Goal: Task Accomplishment & Management: Manage account settings

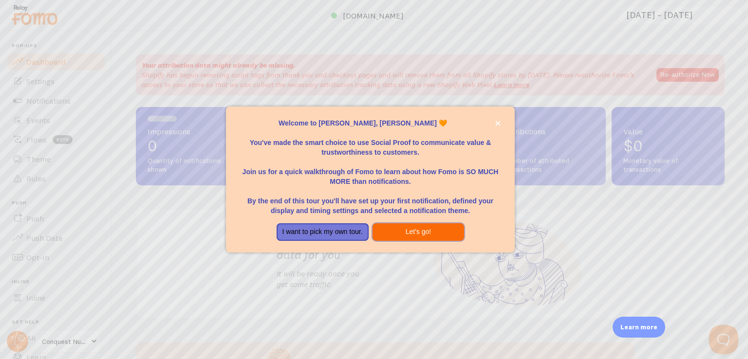
click at [413, 227] on button "Let's go!" at bounding box center [419, 233] width 92 height 18
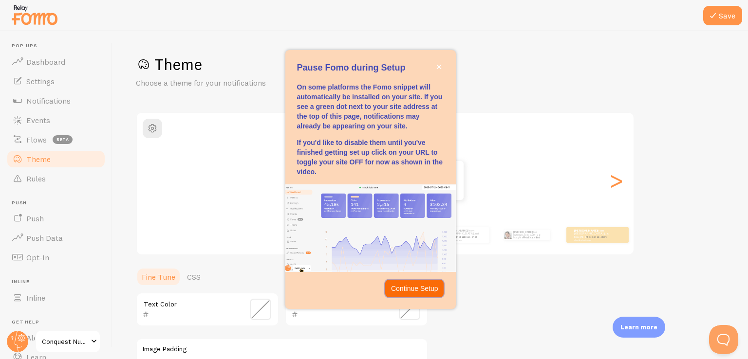
click at [420, 292] on p "Continue Setup" at bounding box center [414, 289] width 47 height 10
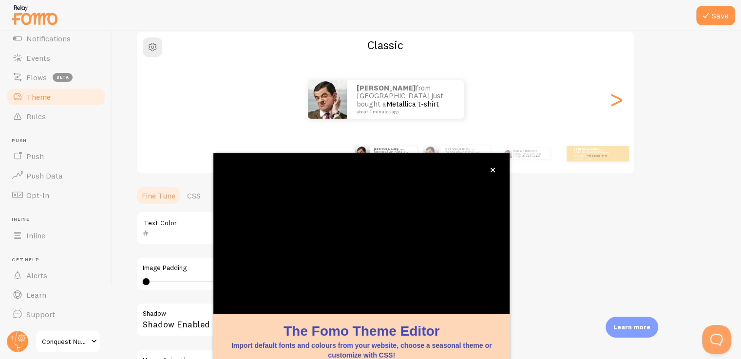
click at [551, 240] on div "Theme Choose a theme for your notifications Classic [PERSON_NAME] from [GEOGRAP…" at bounding box center [426, 204] width 581 height 462
click at [534, 238] on div "Theme Choose a theme for your notifications Classic [PERSON_NAME] from [GEOGRAP…" at bounding box center [426, 204] width 581 height 462
click at [493, 168] on icon "close," at bounding box center [492, 170] width 5 height 5
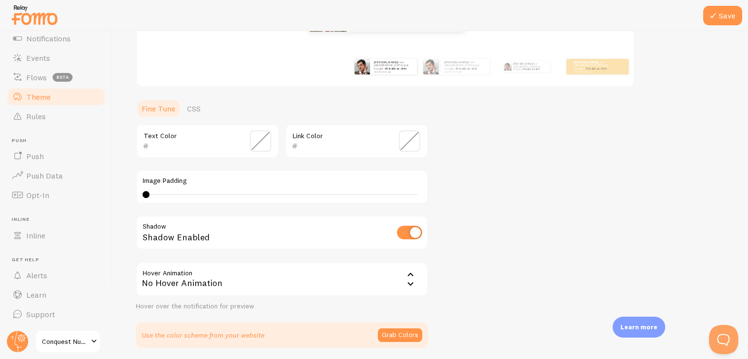
scroll to position [203, 0]
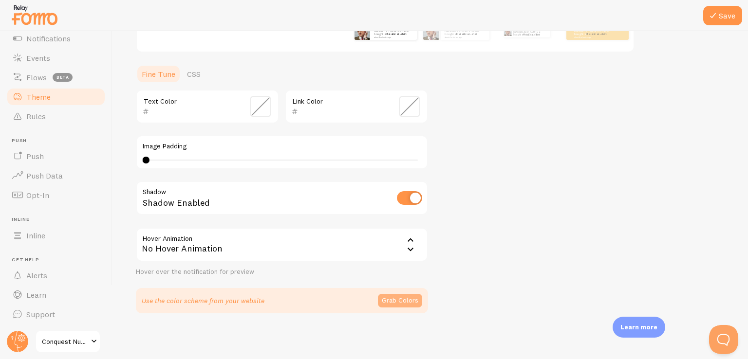
click at [401, 302] on button "Grab Colors" at bounding box center [400, 301] width 44 height 14
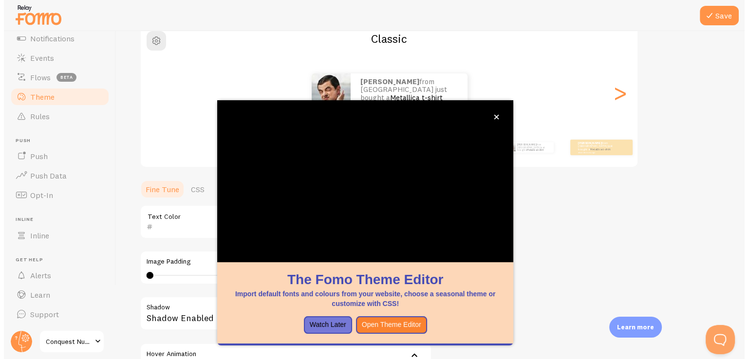
scroll to position [81, 0]
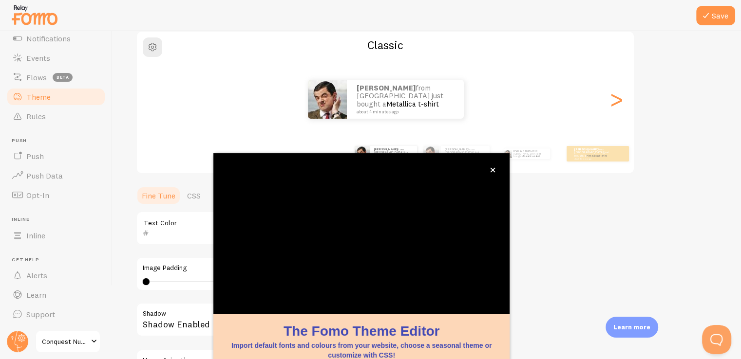
click at [588, 250] on div "Theme Choose a theme for your notifications Classic [PERSON_NAME] from [GEOGRAP…" at bounding box center [426, 202] width 581 height 458
click at [547, 217] on div "Theme Choose a theme for your notifications Classic [PERSON_NAME] from [GEOGRAP…" at bounding box center [426, 202] width 581 height 458
click at [489, 169] on button "close," at bounding box center [492, 170] width 10 height 10
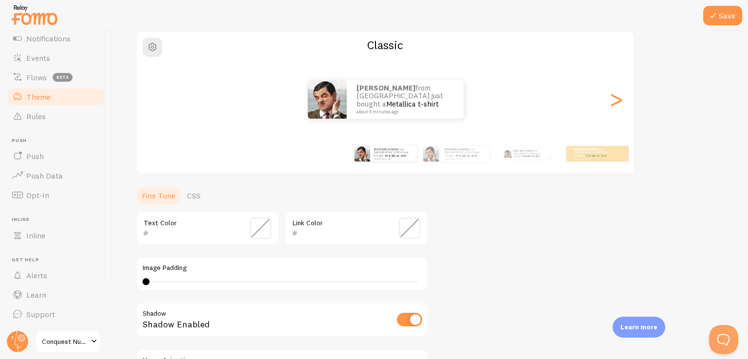
click at [409, 221] on span at bounding box center [409, 228] width 21 height 21
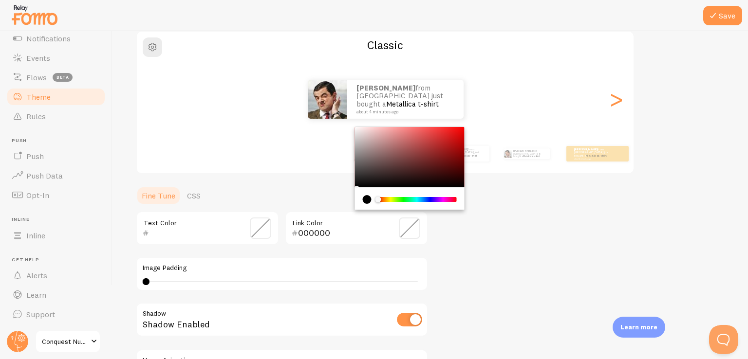
click at [395, 200] on div "Chrome color picker" at bounding box center [416, 199] width 77 height 5
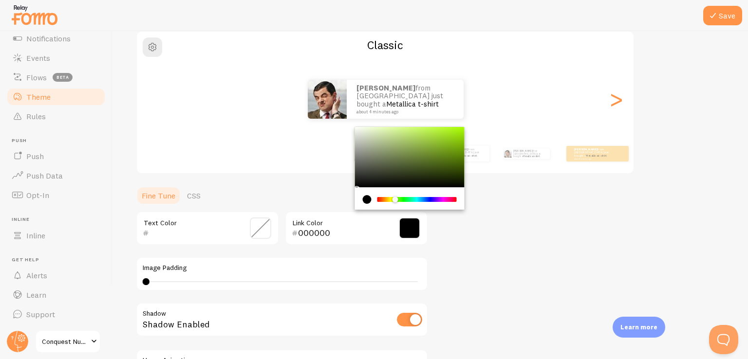
click at [417, 137] on div "Chrome color picker" at bounding box center [410, 157] width 110 height 60
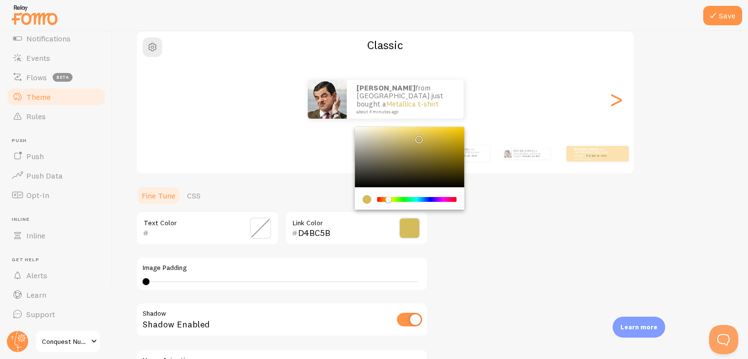
click at [389, 198] on div "Chrome color picker" at bounding box center [416, 199] width 77 height 5
click at [430, 134] on div "Chrome color picker" at bounding box center [410, 157] width 110 height 60
type input "F3D55D"
drag, startPoint x: 430, startPoint y: 137, endPoint x: 423, endPoint y: 130, distance: 10.0
click at [423, 130] on div "Chrome color picker" at bounding box center [425, 133] width 6 height 6
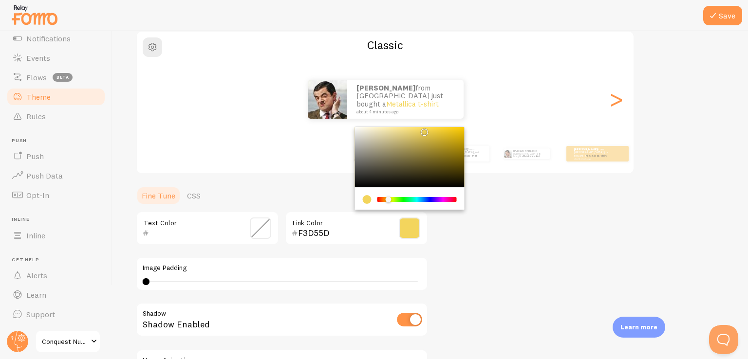
click at [500, 245] on div "Theme Choose a theme for your notifications Classic [PERSON_NAME] from [GEOGRAP…" at bounding box center [430, 202] width 589 height 458
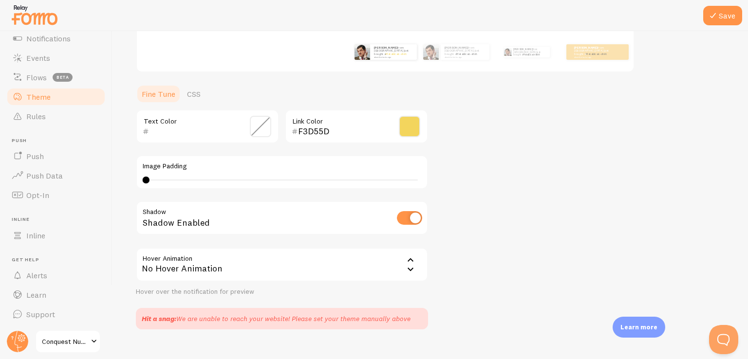
scroll to position [199, 0]
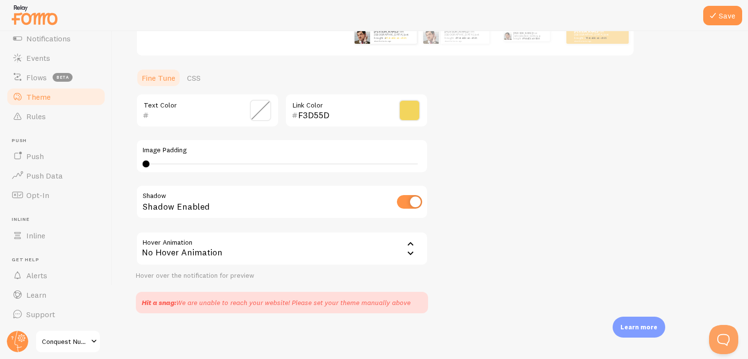
click at [263, 105] on span at bounding box center [260, 110] width 21 height 21
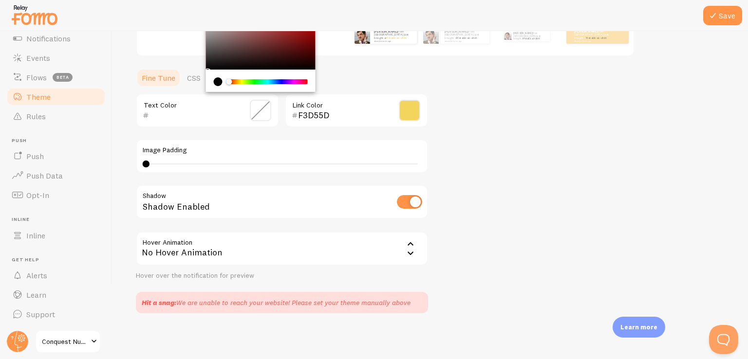
click at [216, 78] on div "current color is #000000" at bounding box center [218, 81] width 9 height 9
click at [444, 149] on div "Theme Choose a theme for your notifications Classic [PERSON_NAME] from [GEOGRAP…" at bounding box center [430, 84] width 589 height 458
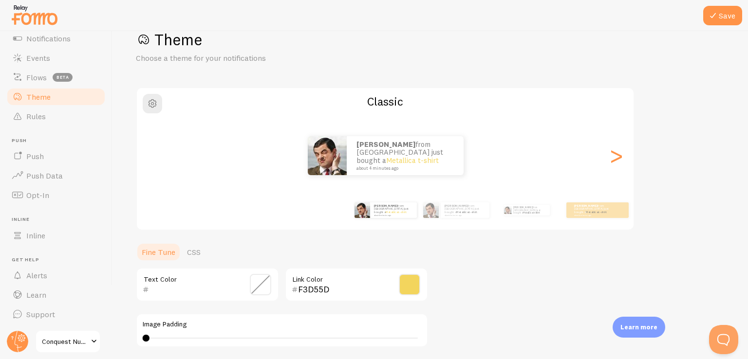
scroll to position [0, 0]
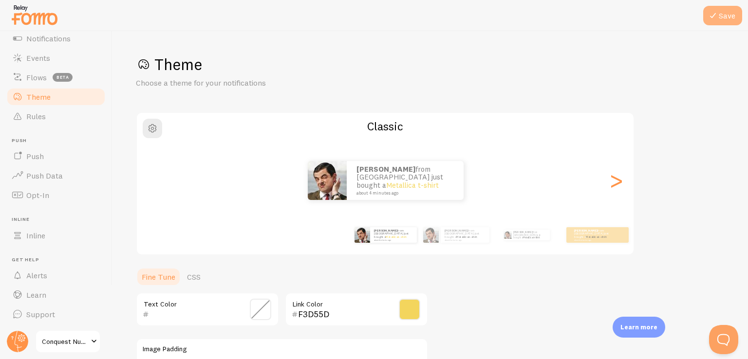
click at [727, 7] on button "Save" at bounding box center [722, 15] width 39 height 19
click at [40, 113] on span "Rules" at bounding box center [35, 117] width 19 height 10
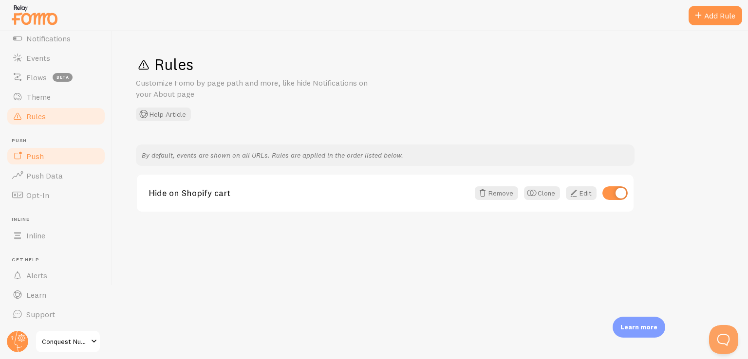
click at [43, 158] on span "Push" at bounding box center [35, 156] width 18 height 10
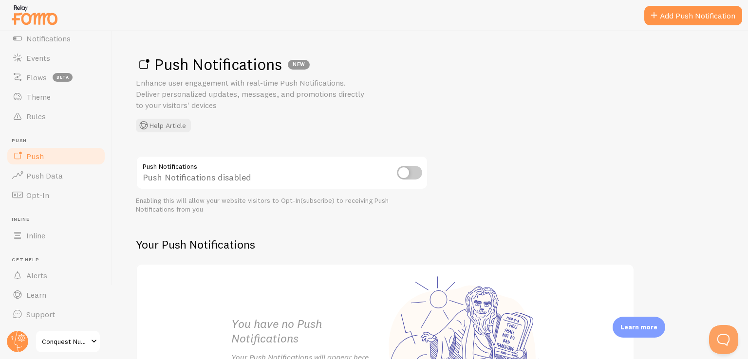
click at [406, 173] on input "checkbox" at bounding box center [409, 173] width 25 height 14
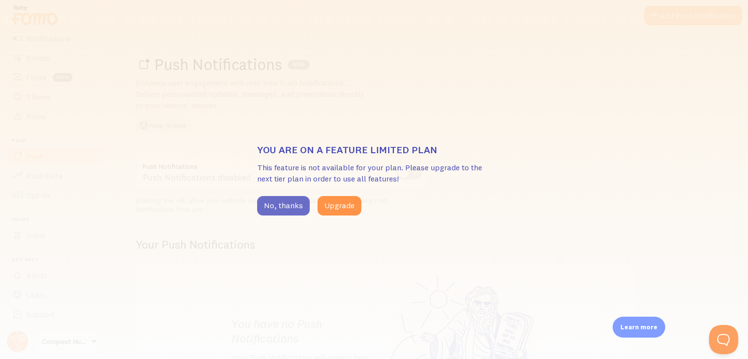
click at [280, 207] on button "No, thanks" at bounding box center [283, 205] width 53 height 19
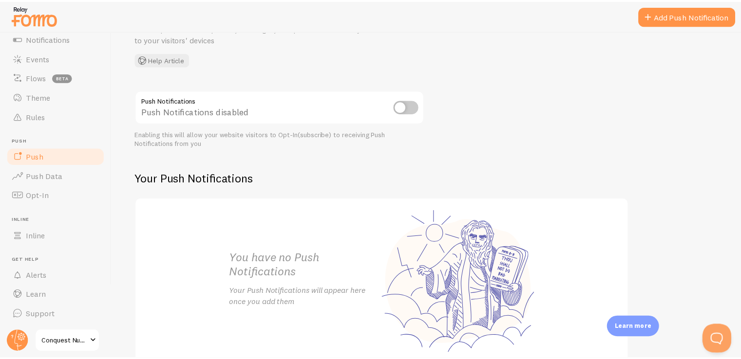
scroll to position [119, 0]
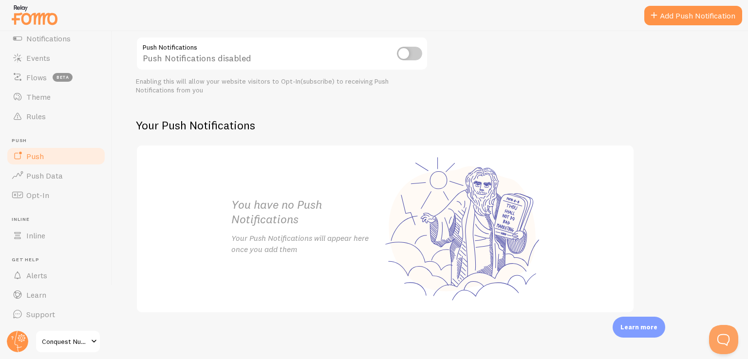
click at [61, 344] on span "Conquest Nutrition" at bounding box center [65, 342] width 46 height 12
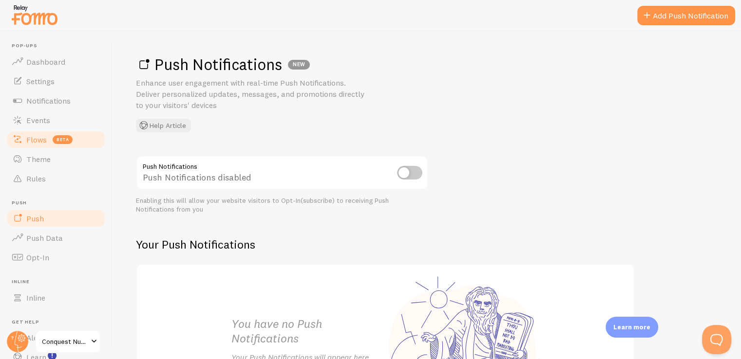
click at [35, 136] on span "Flows" at bounding box center [36, 140] width 20 height 10
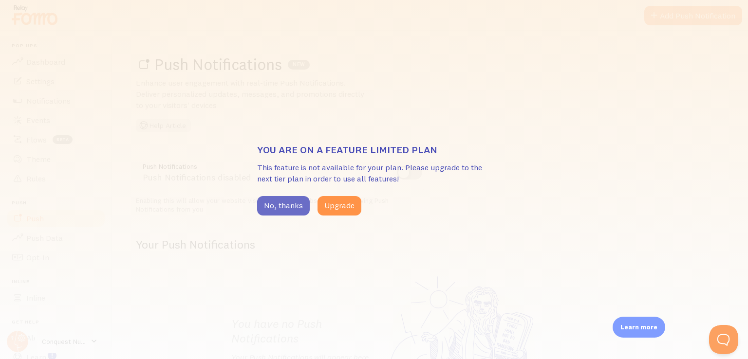
click at [287, 205] on button "No, thanks" at bounding box center [283, 205] width 53 height 19
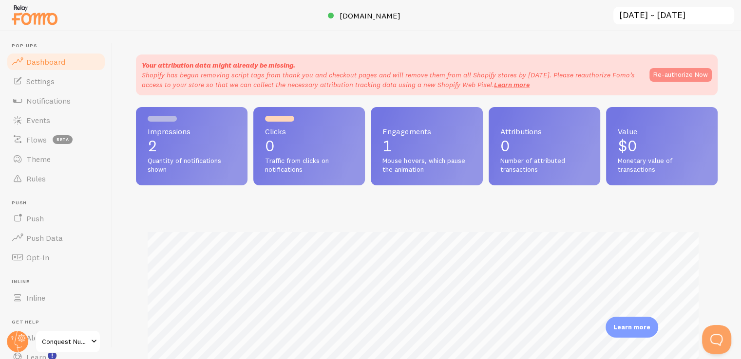
click at [667, 74] on button "Re-authorize Now" at bounding box center [680, 75] width 62 height 14
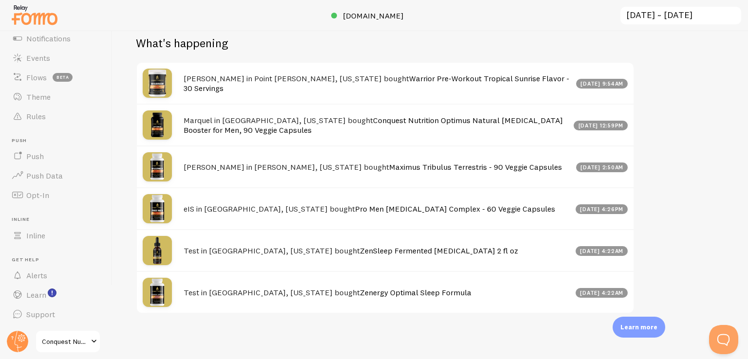
scroll to position [487, 0]
click at [31, 292] on span "Learn" at bounding box center [36, 295] width 20 height 10
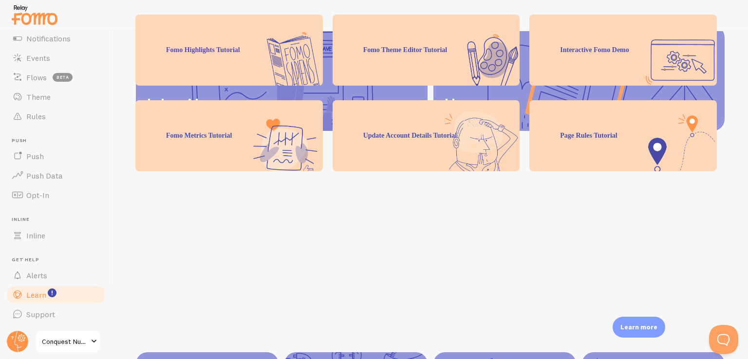
scroll to position [253, 0]
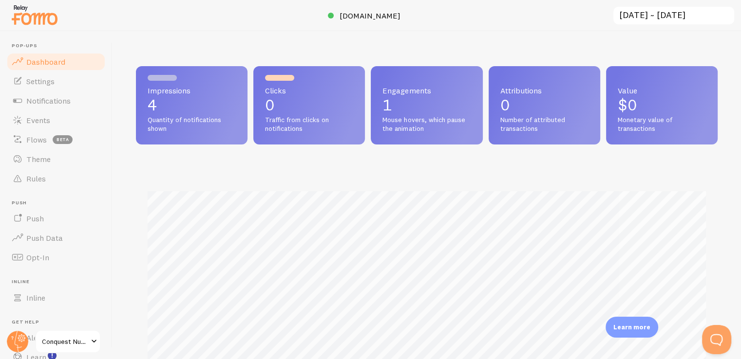
scroll to position [256, 574]
click at [50, 84] on span "Settings" at bounding box center [40, 81] width 28 height 10
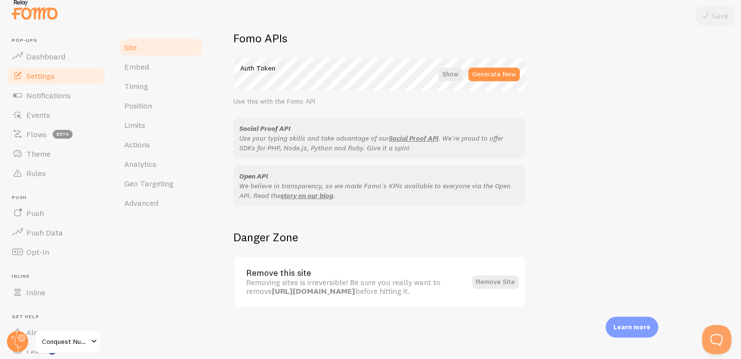
scroll to position [7, 0]
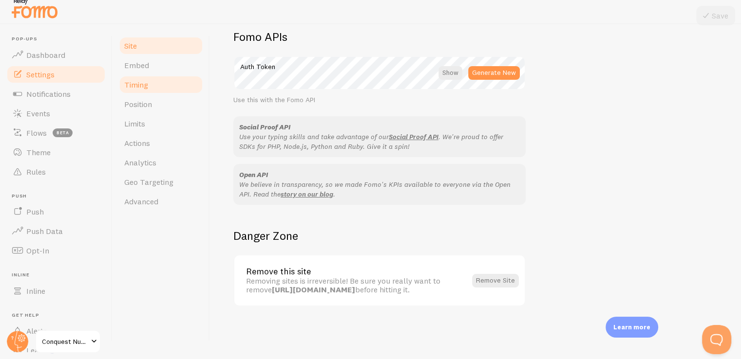
click at [133, 88] on span "Timing" at bounding box center [136, 85] width 24 height 10
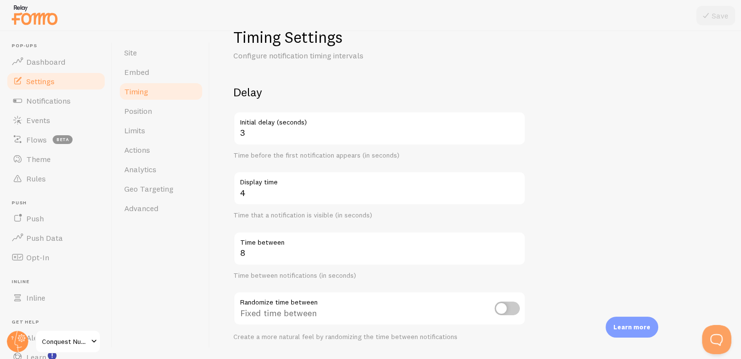
scroll to position [49, 0]
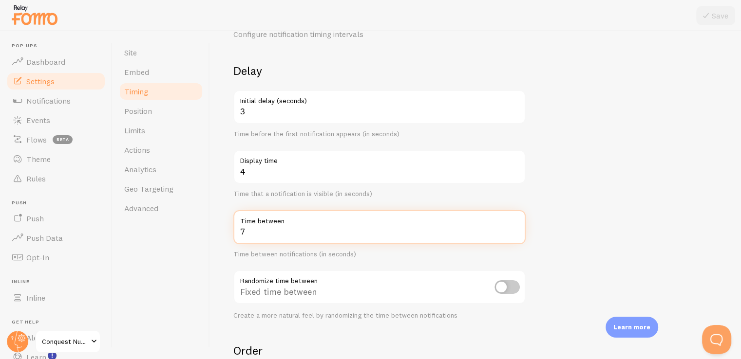
click at [515, 233] on input "7" at bounding box center [379, 227] width 292 height 34
type input "6"
click at [515, 233] on input "6" at bounding box center [379, 227] width 292 height 34
click at [564, 226] on form "Delay 3 Initial delay (seconds) Time before the first notification appears (in …" at bounding box center [475, 272] width 484 height 418
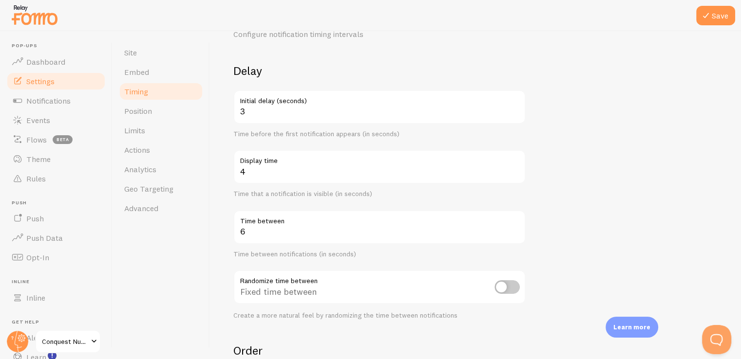
click at [502, 285] on input "checkbox" at bounding box center [506, 288] width 25 height 14
checkbox input "true"
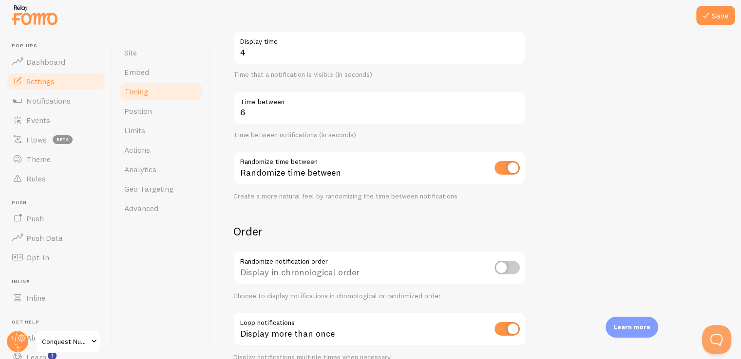
scroll to position [216, 0]
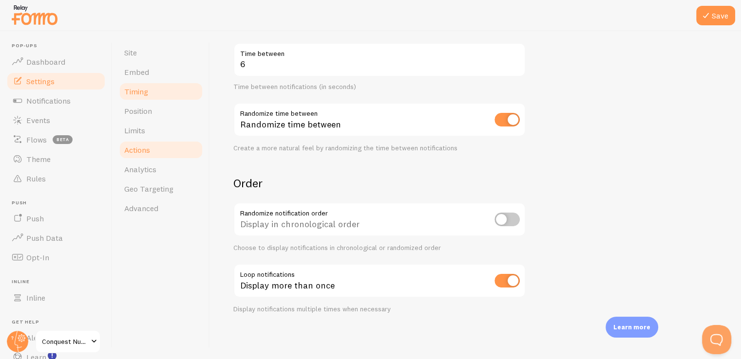
click at [150, 148] on link "Actions" at bounding box center [160, 149] width 85 height 19
click at [712, 20] on button "Save" at bounding box center [715, 15] width 39 height 19
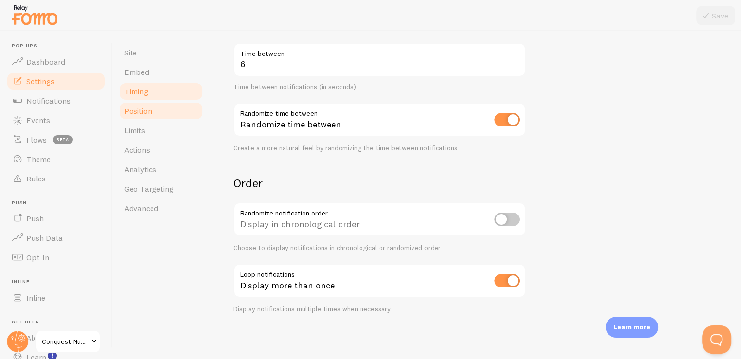
click at [169, 108] on link "Position" at bounding box center [160, 110] width 85 height 19
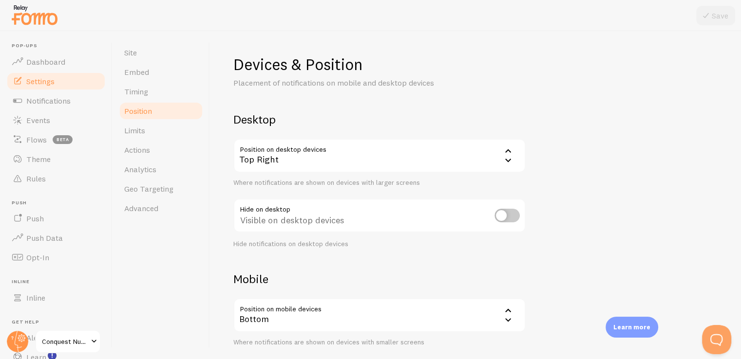
scroll to position [95, 0]
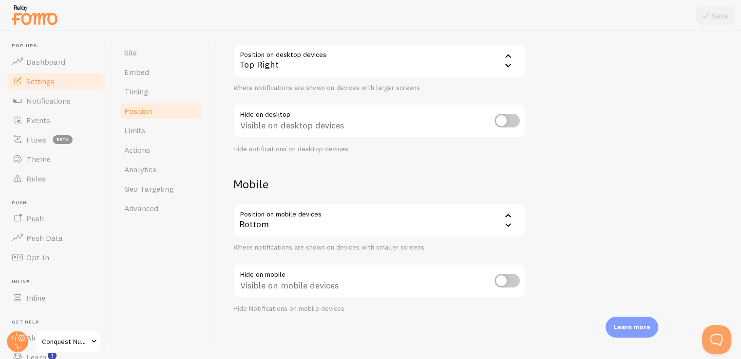
click at [509, 124] on input "checkbox" at bounding box center [506, 121] width 25 height 14
checkbox input "true"
click at [510, 65] on icon at bounding box center [508, 65] width 12 height 12
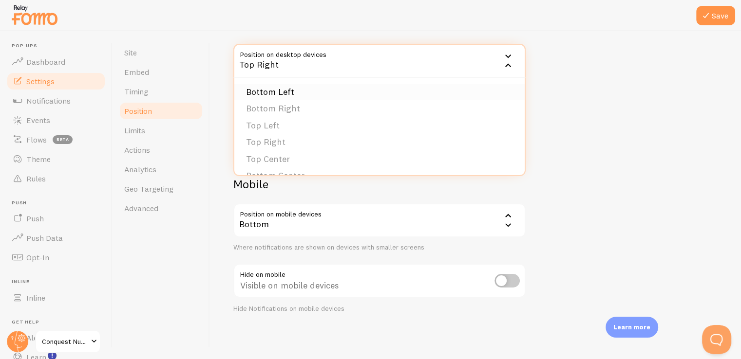
click at [290, 89] on li "Bottom Left" at bounding box center [379, 92] width 290 height 17
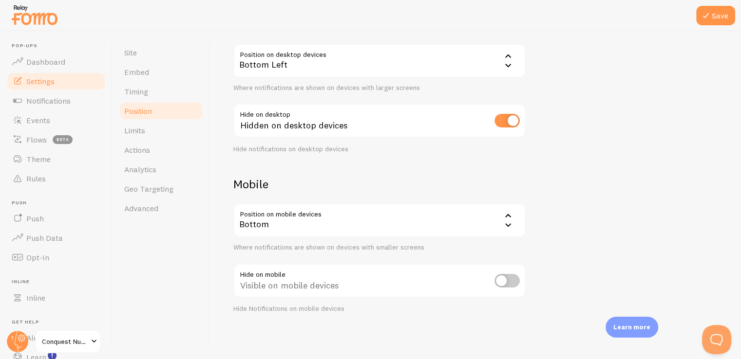
click at [505, 281] on input "checkbox" at bounding box center [506, 281] width 25 height 14
click at [505, 280] on input "checkbox" at bounding box center [506, 281] width 25 height 14
checkbox input "false"
click at [507, 122] on input "checkbox" at bounding box center [506, 121] width 25 height 14
checkbox input "false"
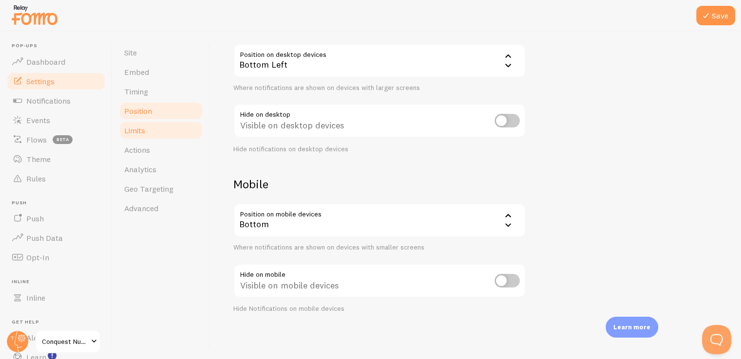
click at [147, 135] on link "Limits" at bounding box center [160, 130] width 85 height 19
click at [726, 21] on button "Save" at bounding box center [715, 15] width 39 height 19
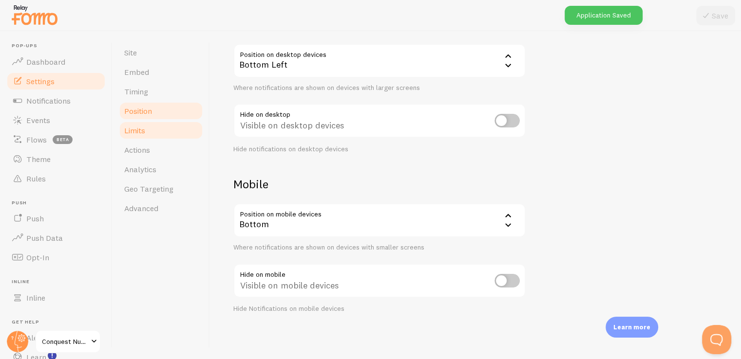
click at [141, 132] on span "Limits" at bounding box center [134, 131] width 21 height 10
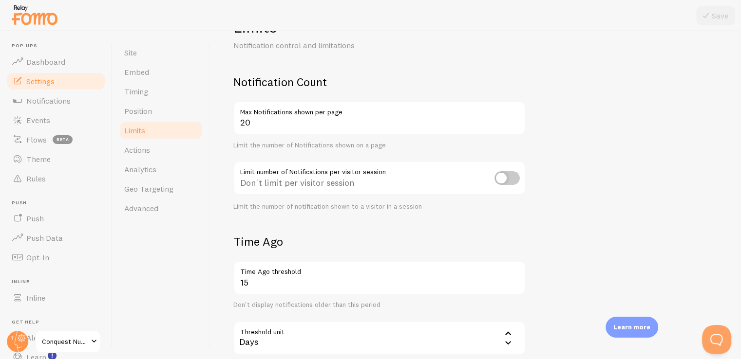
scroll to position [146, 0]
